Goal: Check status: Check status

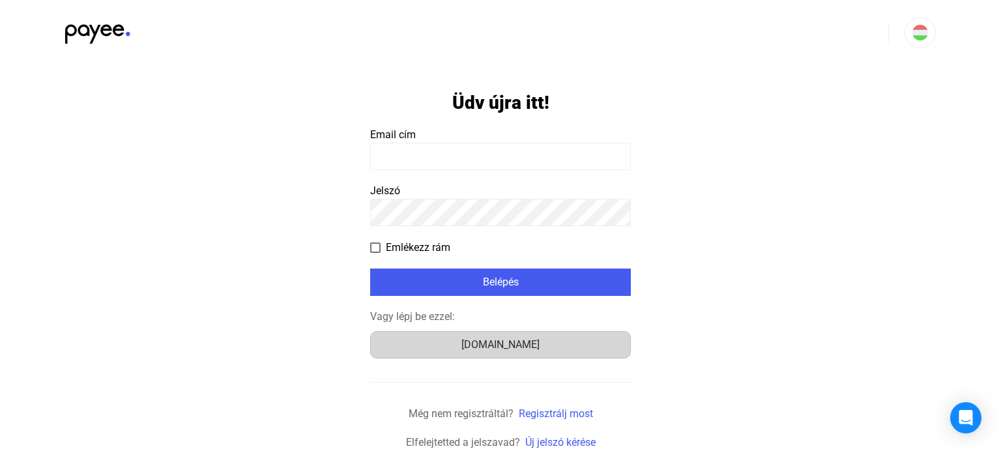
click at [511, 355] on button "[DOMAIN_NAME]" at bounding box center [500, 344] width 261 height 27
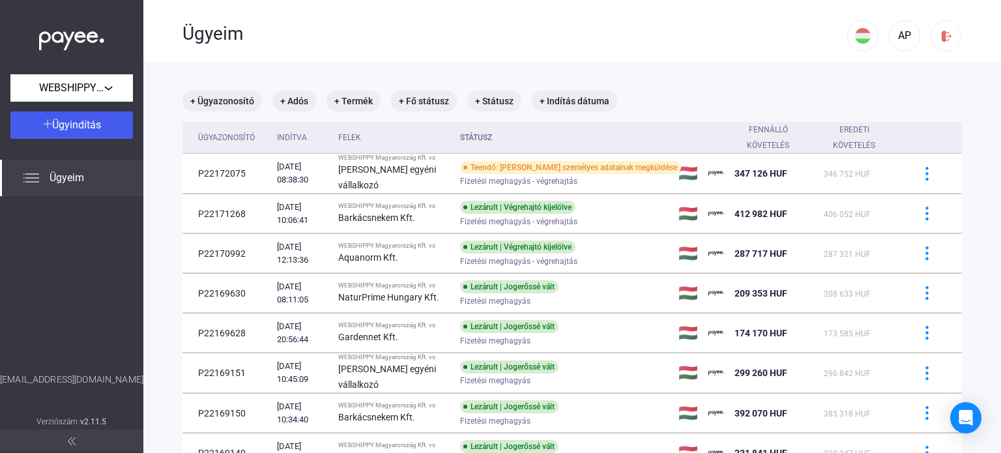
click at [480, 144] on th "Státusz" at bounding box center [564, 138] width 218 height 32
click at [484, 139] on th "Státusz" at bounding box center [564, 138] width 218 height 32
click at [374, 140] on div "Felek" at bounding box center [393, 138] width 111 height 16
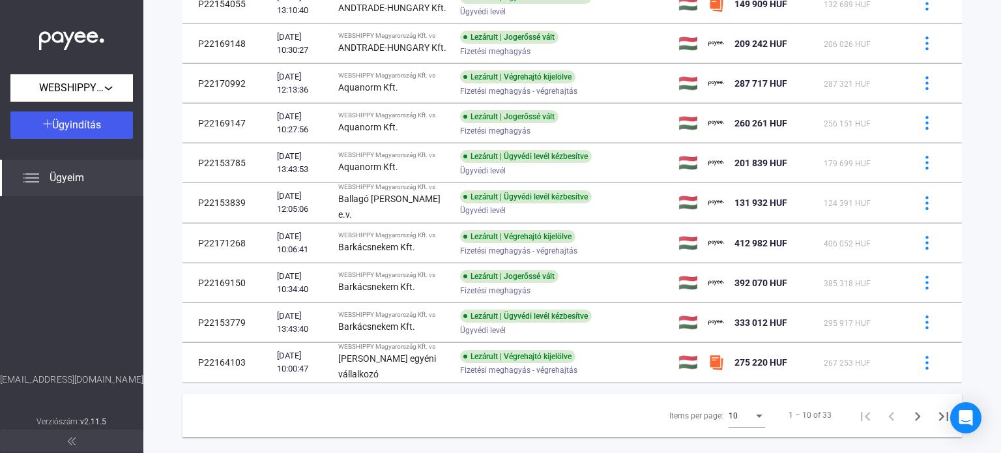
scroll to position [191, 0]
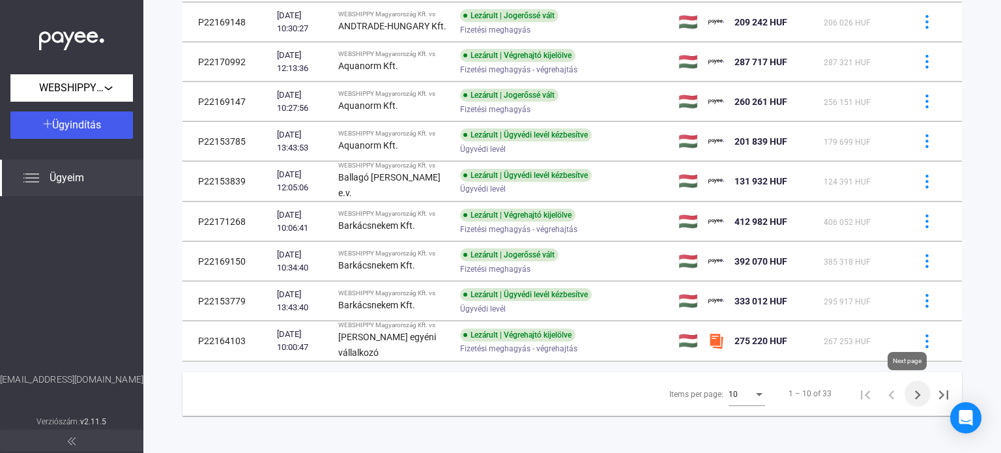
click at [909, 396] on icon "Next page" at bounding box center [918, 395] width 18 height 18
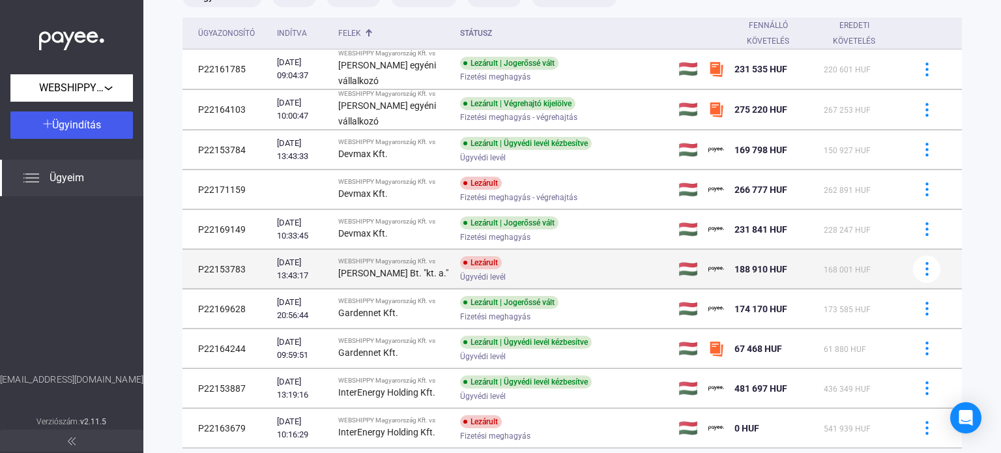
scroll to position [127, 0]
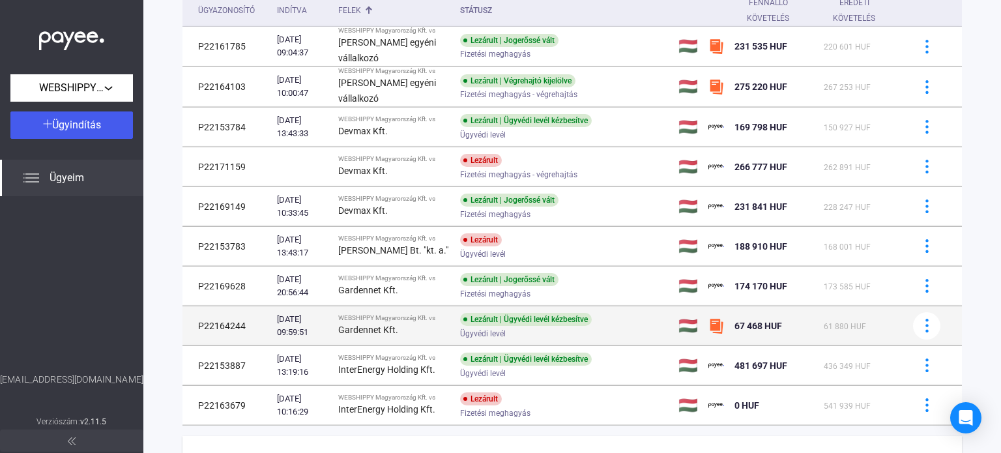
click at [712, 334] on img at bounding box center [716, 326] width 16 height 16
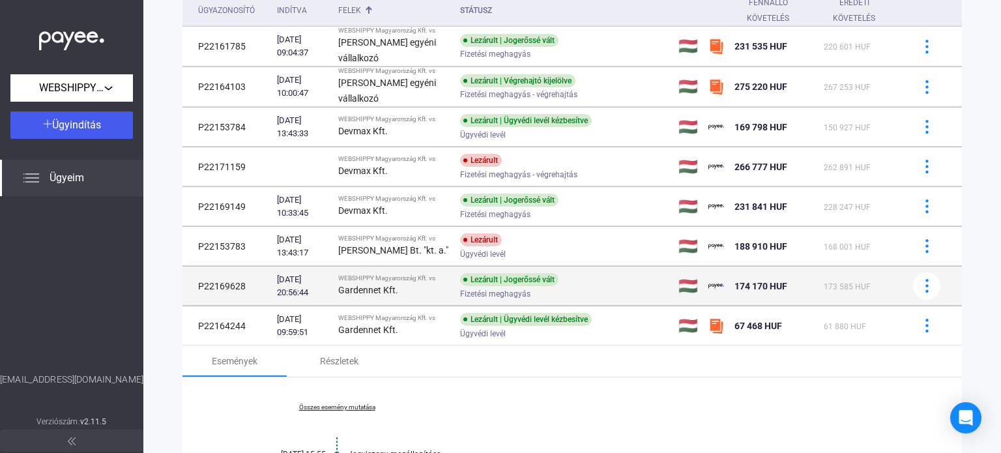
click at [710, 294] on img at bounding box center [716, 286] width 16 height 16
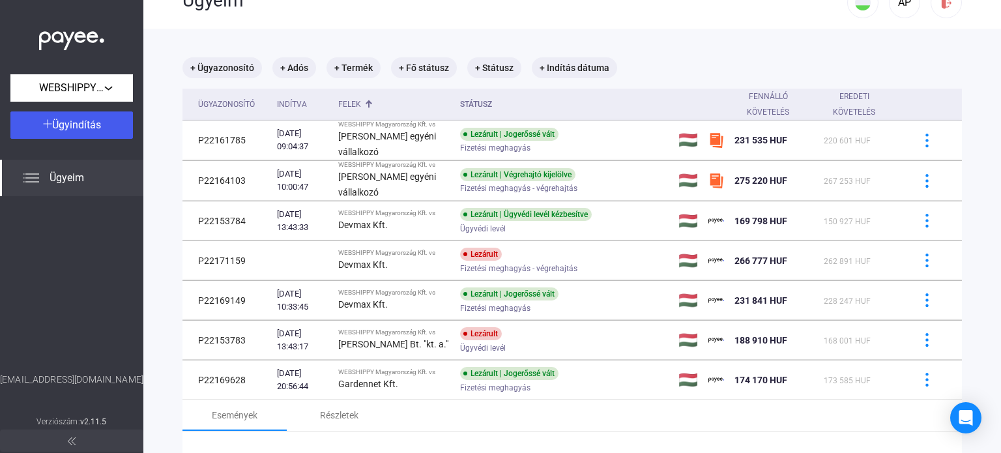
scroll to position [0, 0]
